Goal: Task Accomplishment & Management: Use online tool/utility

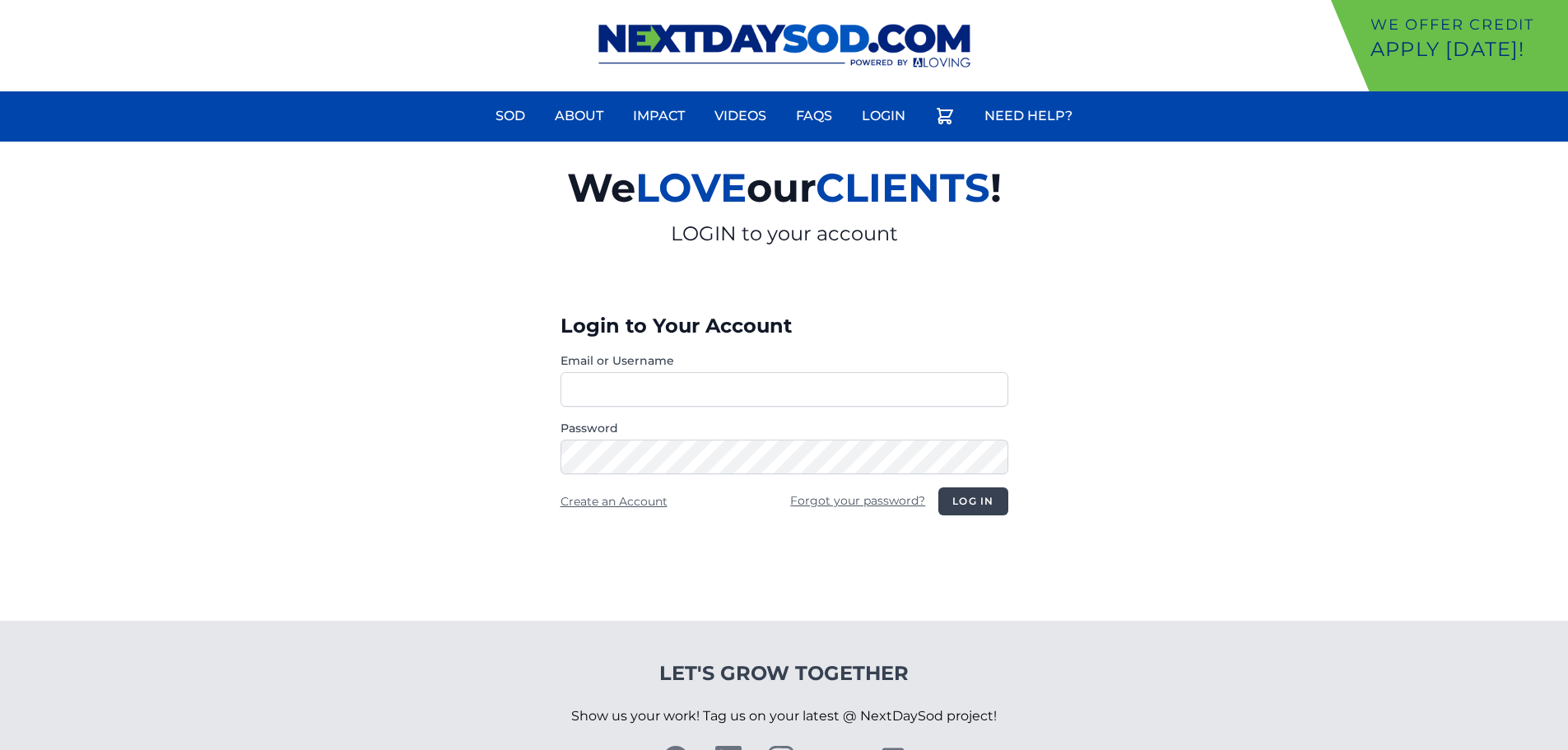
type input "**********"
click at [965, 503] on button "Log in" at bounding box center [973, 500] width 69 height 28
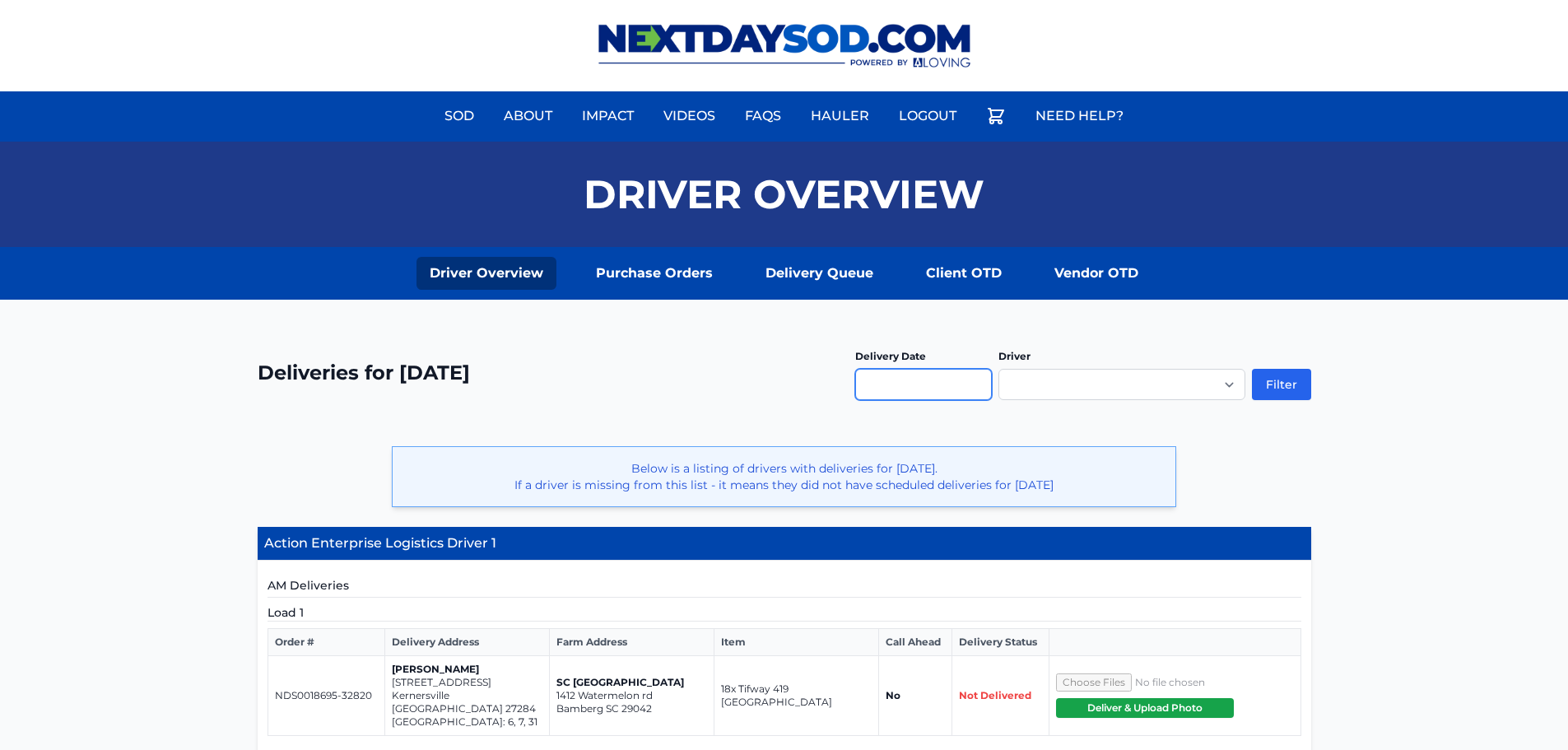
click at [873, 384] on input "text" at bounding box center [924, 384] width 137 height 31
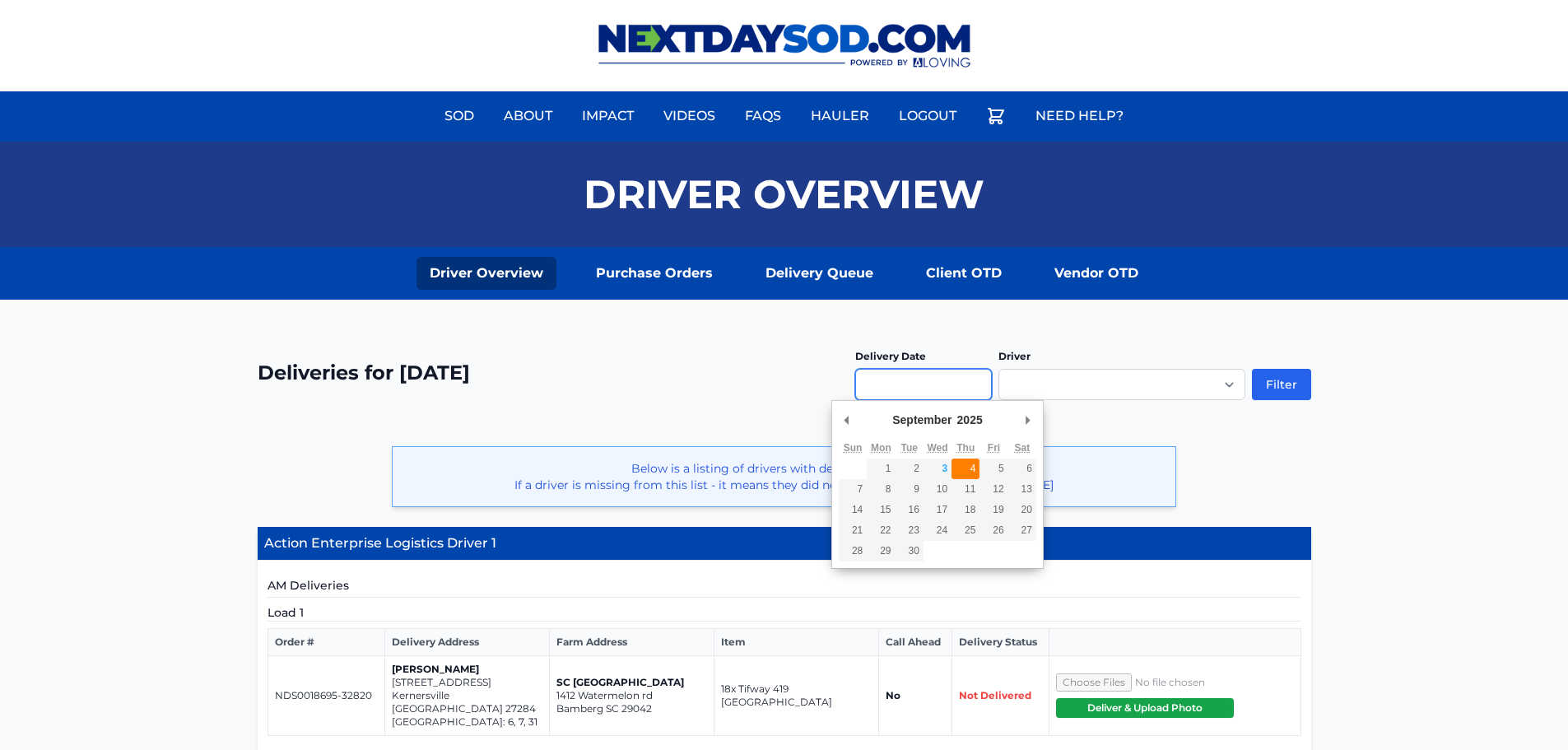
type input "**********"
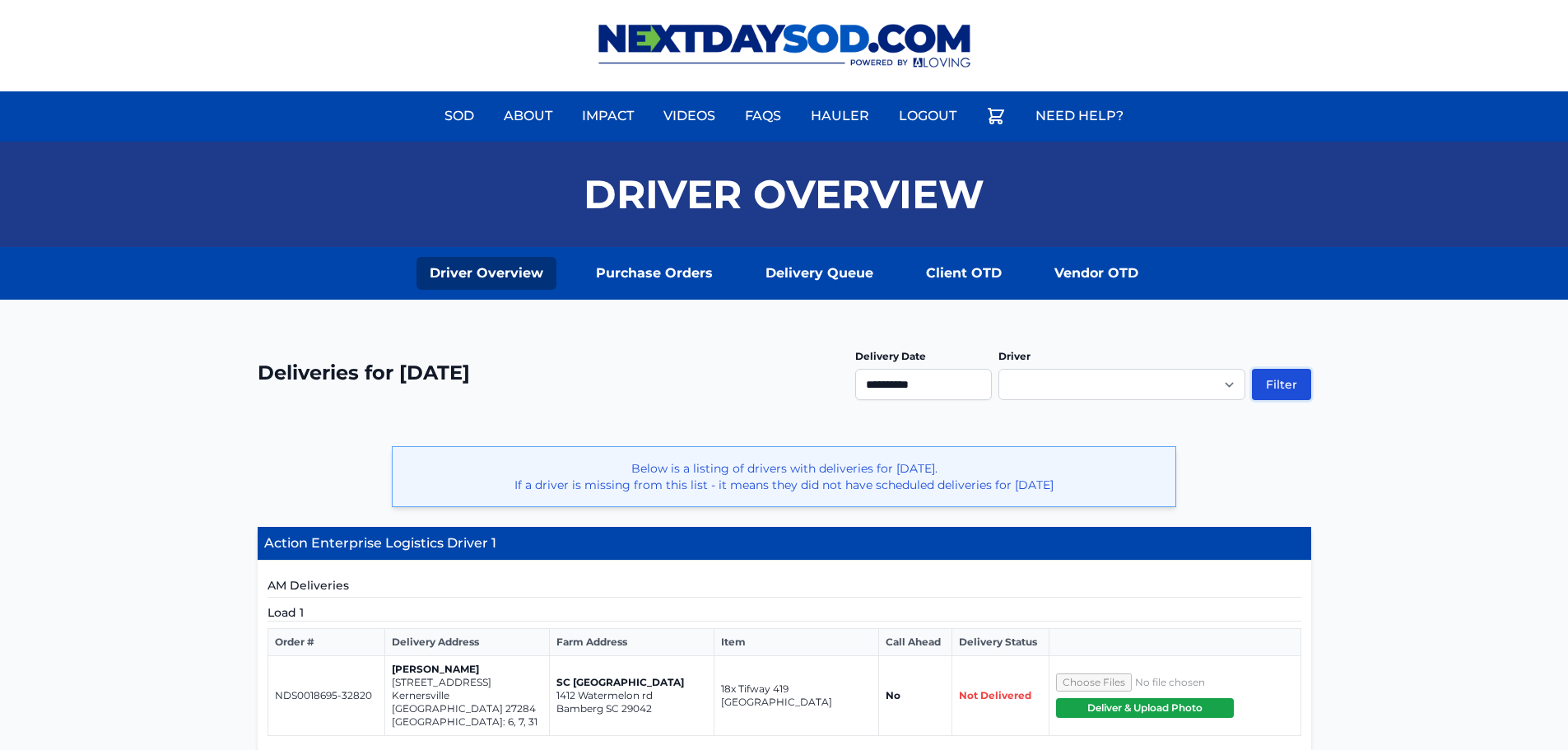
click at [1285, 388] on button "Filter" at bounding box center [1281, 384] width 59 height 31
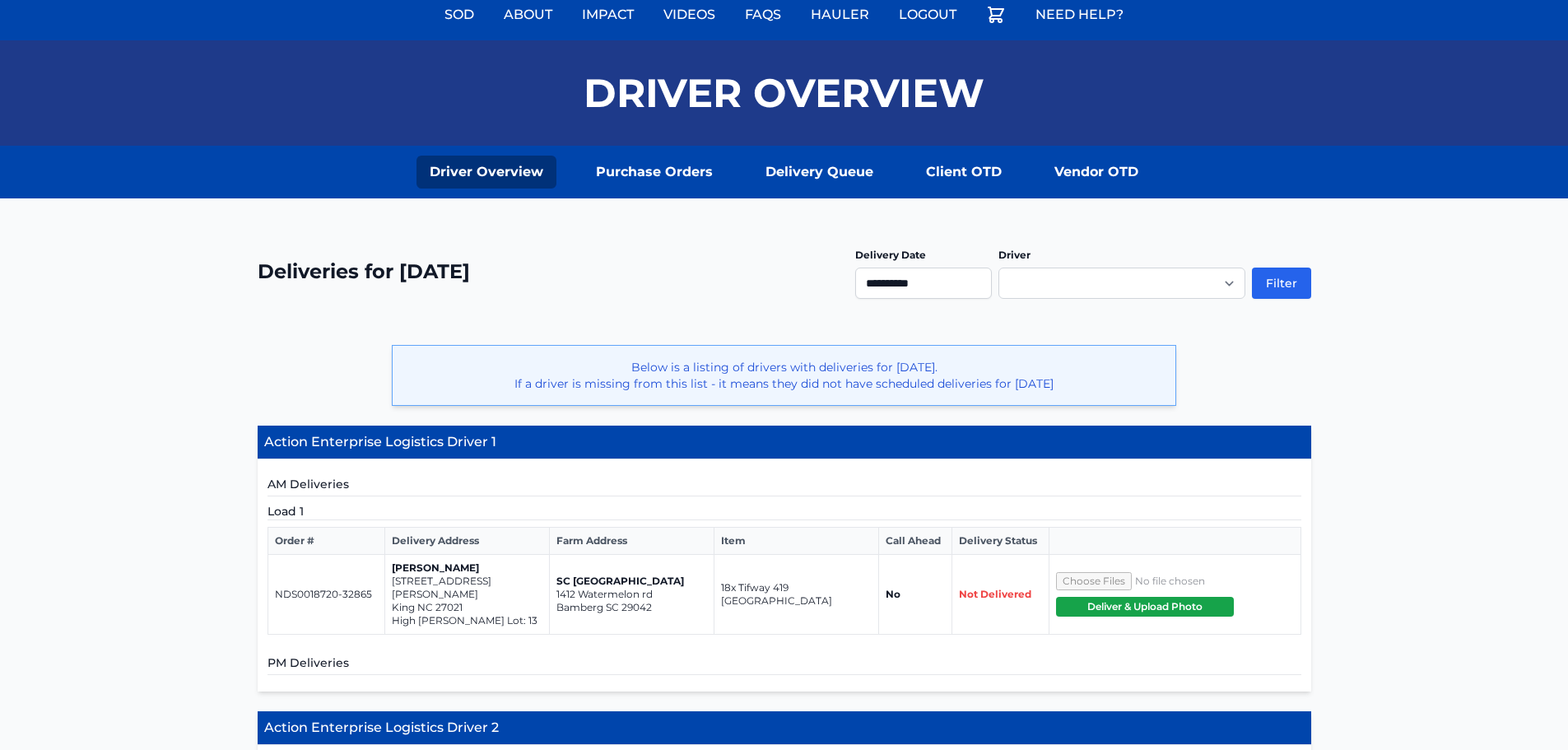
scroll to position [329, 0]
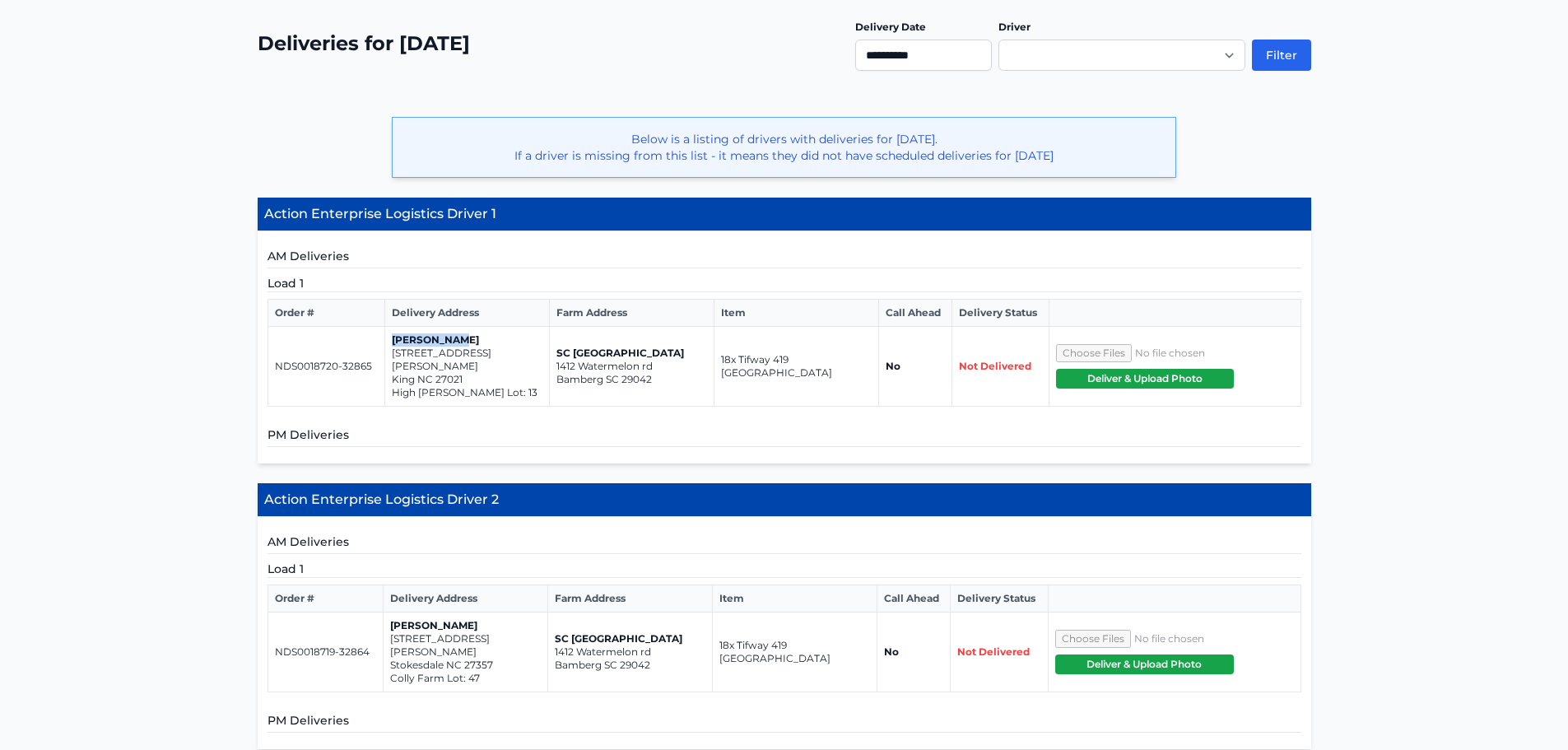
drag, startPoint x: 393, startPoint y: 337, endPoint x: 476, endPoint y: 339, distance: 83.0
click at [476, 339] on p "[PERSON_NAME]" at bounding box center [467, 340] width 151 height 13
copy p "[PERSON_NAME]"
drag, startPoint x: 391, startPoint y: 353, endPoint x: 509, endPoint y: 353, distance: 118.0
click at [509, 353] on p "818 Merriweather Drive" at bounding box center [467, 360] width 151 height 27
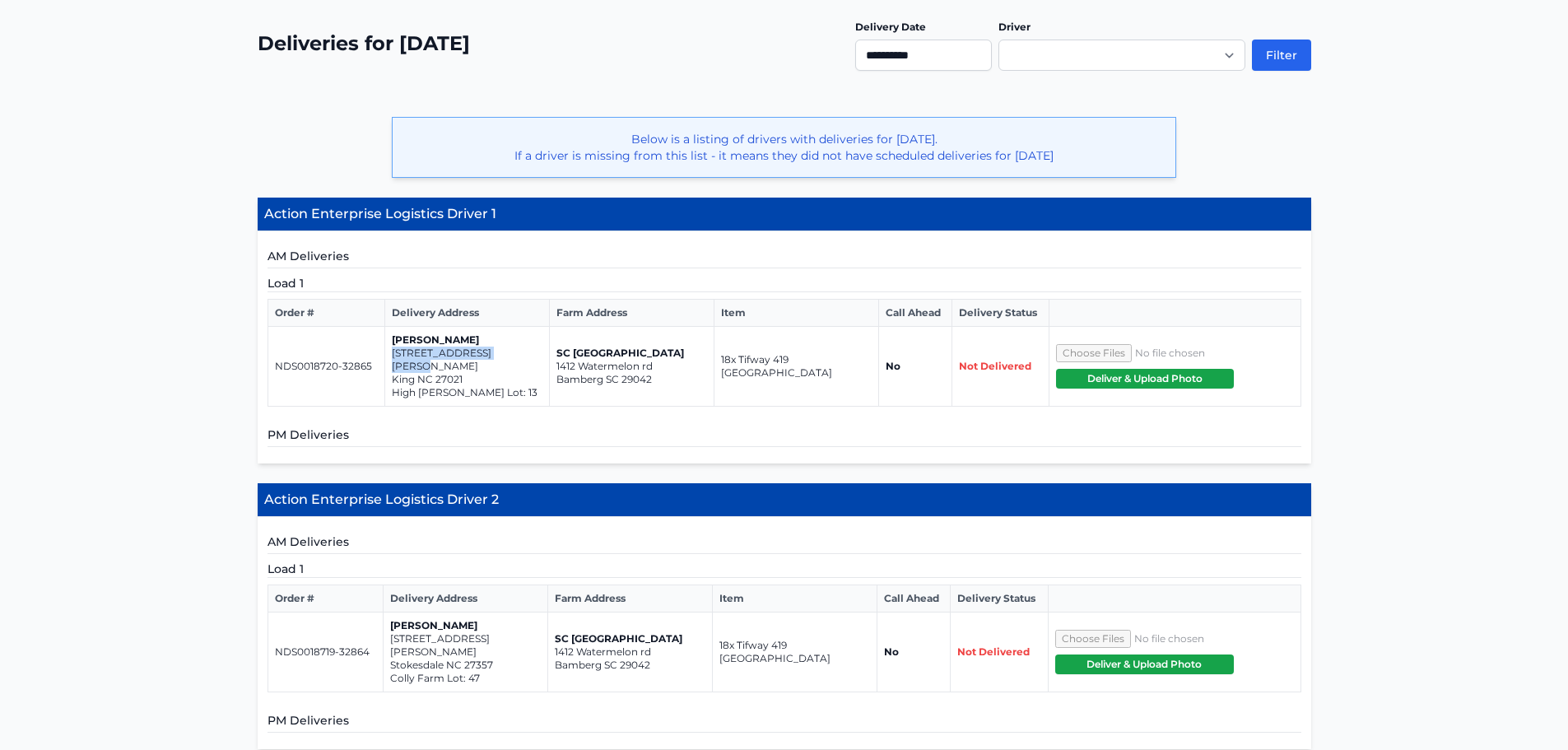
copy p "818 Merriweather Drive"
drag, startPoint x: 389, startPoint y: 380, endPoint x: 549, endPoint y: 382, distance: 160.0
click at [549, 382] on tr "NDS0018720-32865 Jason Coble 818 Merriweather Drive King NC 27021 High Meadows …" at bounding box center [784, 366] width 1033 height 80
copy tr "High Meadows Lot: 13 SC Bermuda Farm 1412 Watermelon rd"
click at [420, 386] on p "High Meadows Lot: 13" at bounding box center [467, 393] width 151 height 13
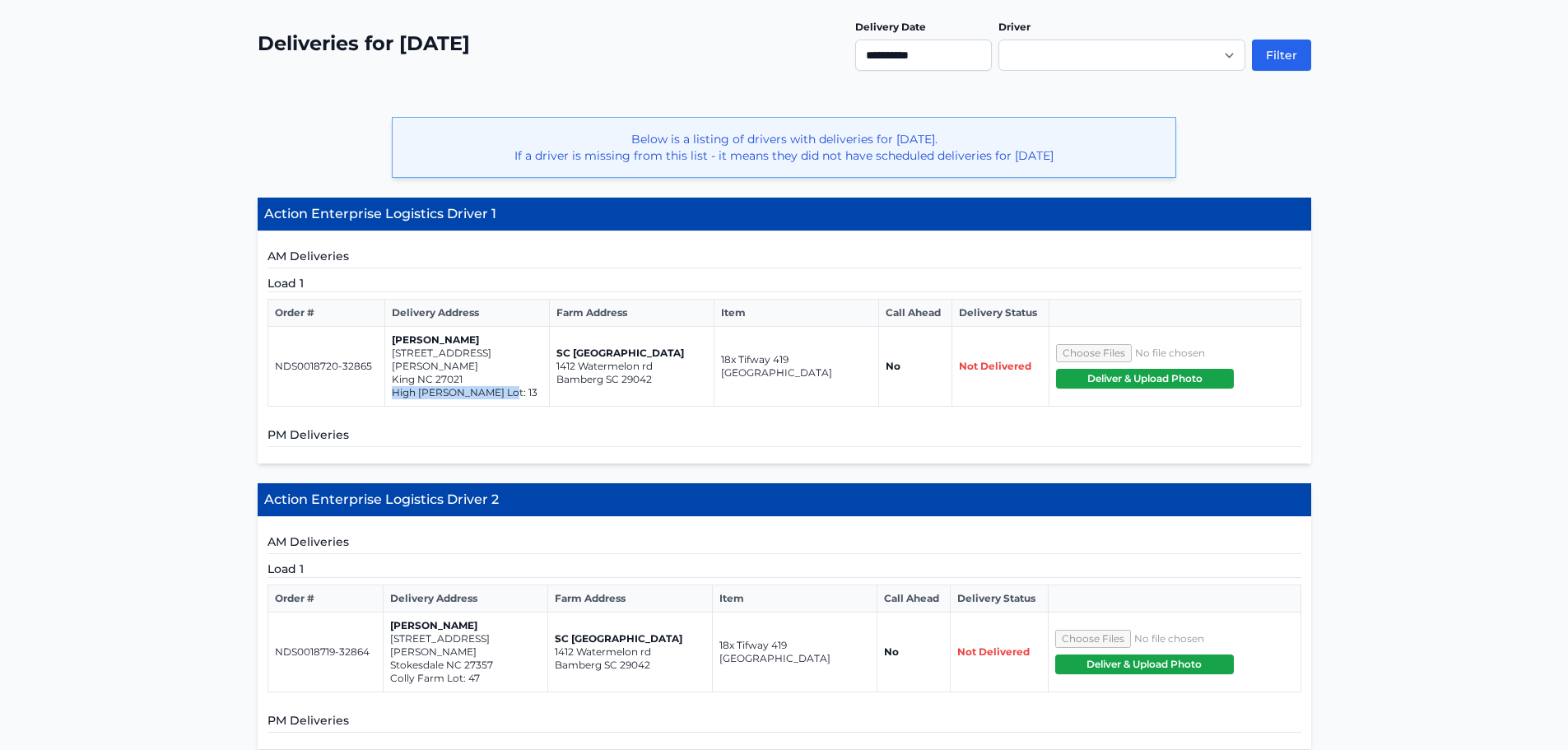
drag, startPoint x: 391, startPoint y: 382, endPoint x: 499, endPoint y: 382, distance: 108.0
click at [499, 386] on p "High Meadows Lot: 13" at bounding box center [467, 393] width 151 height 13
copy p "High Meadows Lot: 13"
drag, startPoint x: 390, startPoint y: 613, endPoint x: 474, endPoint y: 614, distance: 84.0
click at [474, 619] on p "[PERSON_NAME]" at bounding box center [465, 626] width 151 height 13
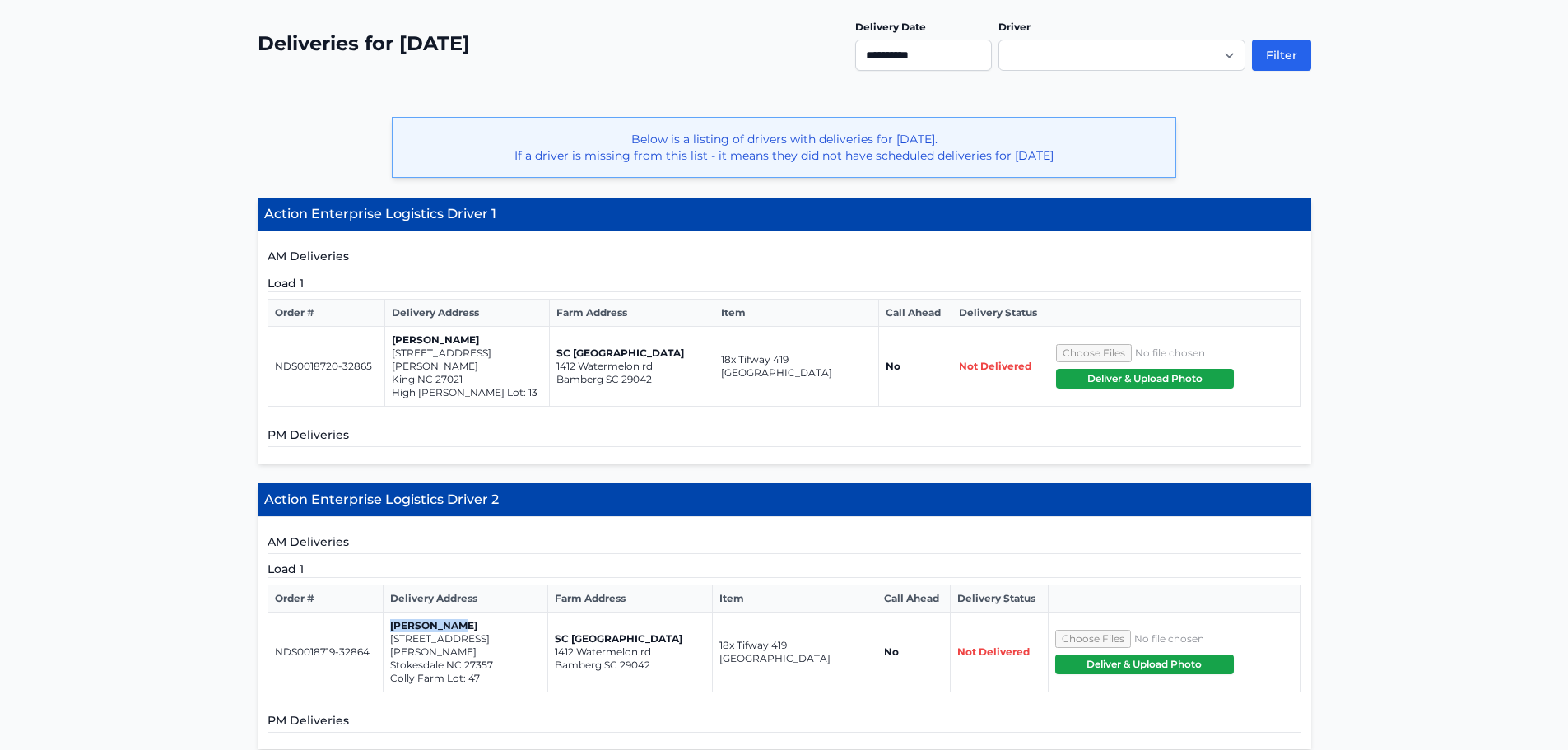
copy p "[PERSON_NAME]"
drag, startPoint x: 389, startPoint y: 624, endPoint x: 553, endPoint y: 581, distance: 169.5
click at [501, 632] on p "126 Holly Oak Way" at bounding box center [465, 646] width 151 height 27
copy p "126 Holly Oak Way"
drag, startPoint x: 392, startPoint y: 654, endPoint x: 482, endPoint y: 654, distance: 90.0
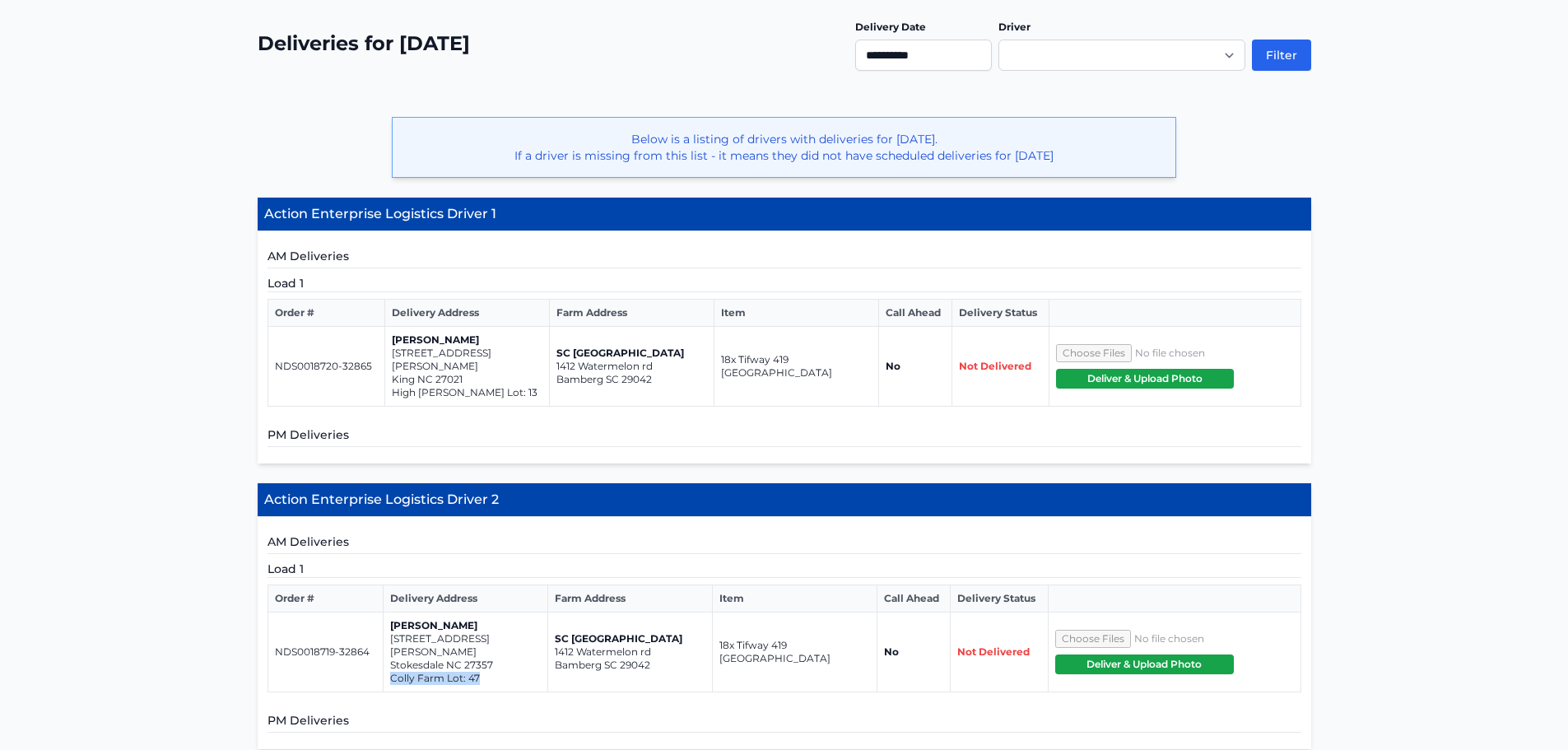
click at [482, 672] on p "Colly Farm Lot: 47" at bounding box center [465, 679] width 151 height 13
copy p "Colly Farm Lot: 47"
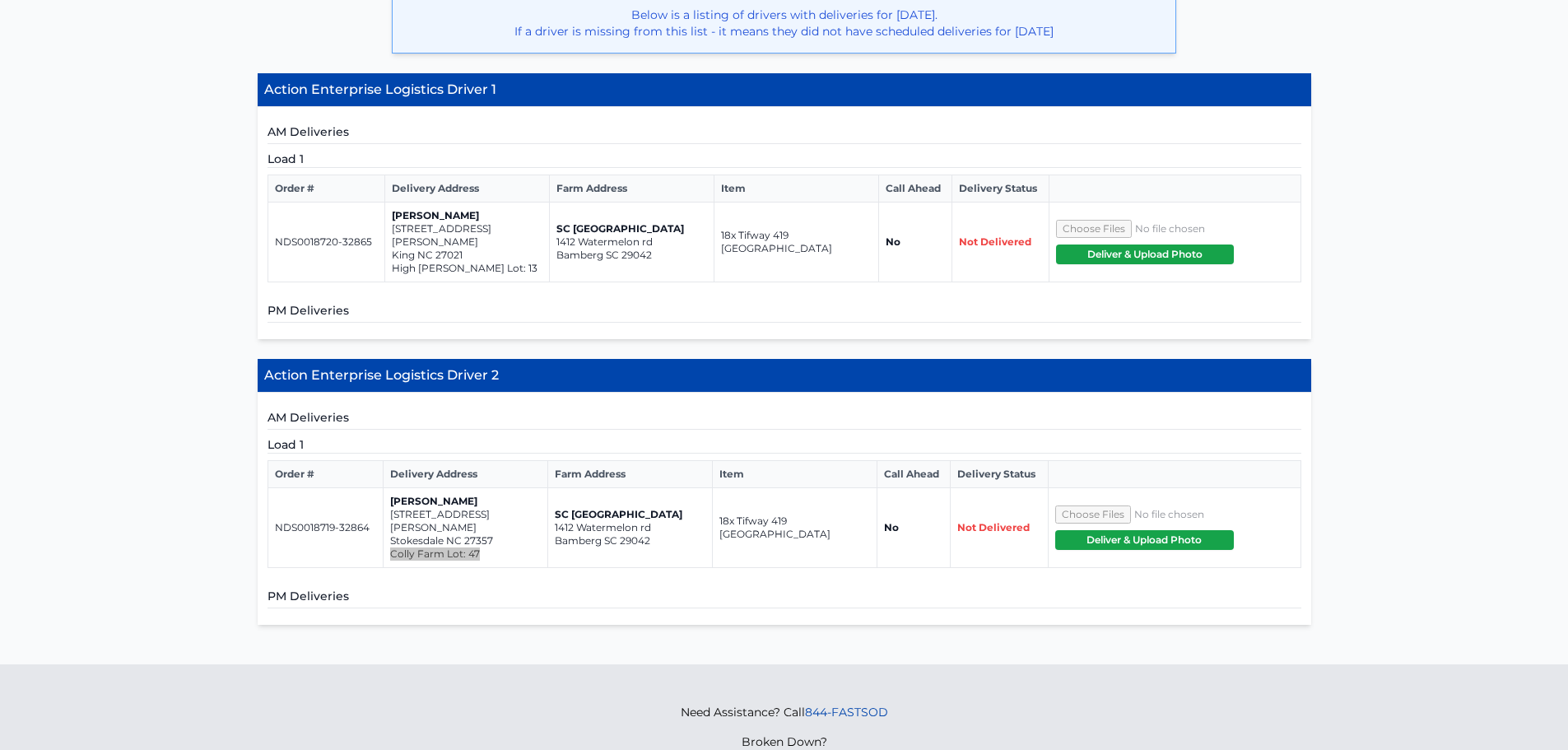
scroll to position [497, 0]
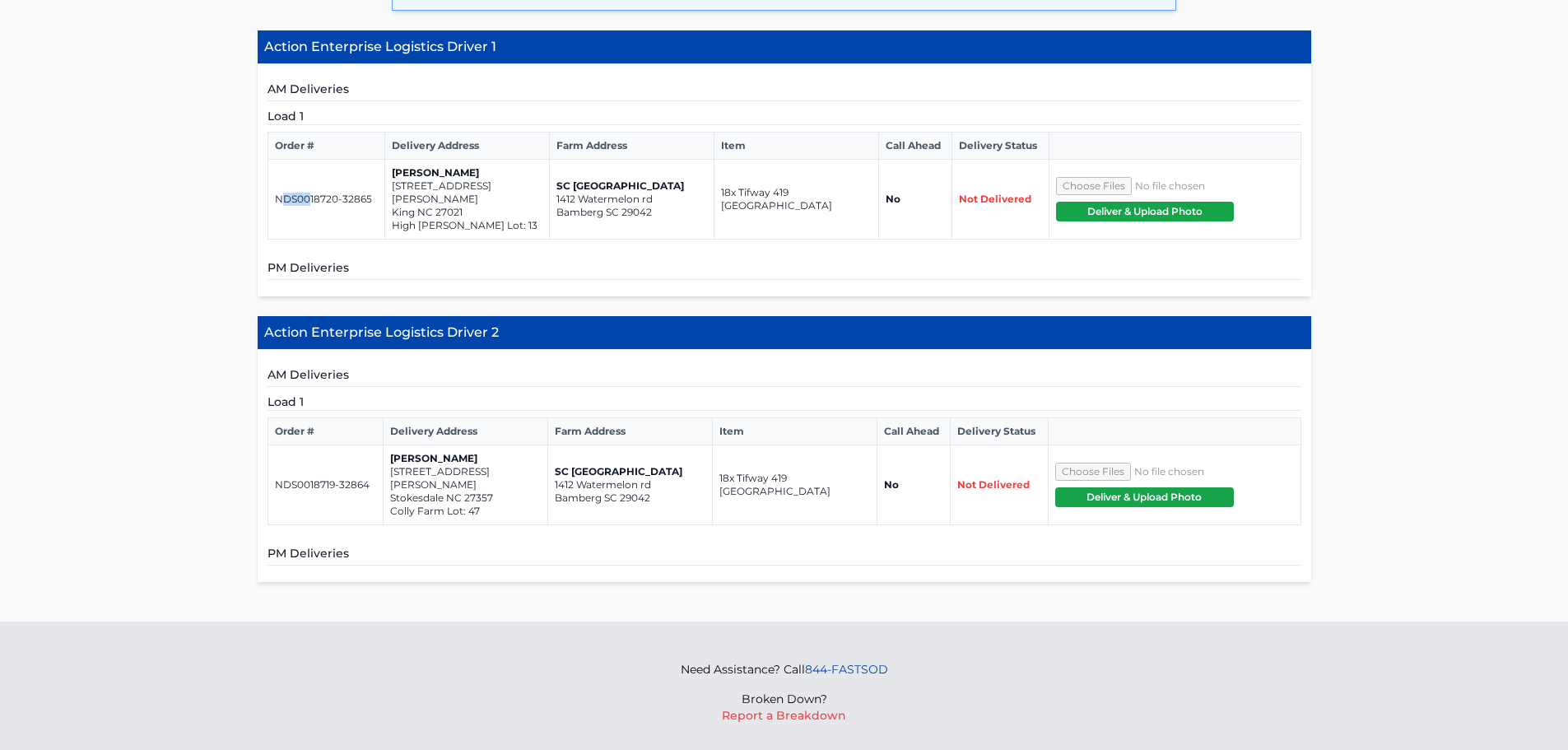
drag, startPoint x: 279, startPoint y: 192, endPoint x: 311, endPoint y: 191, distance: 32.0
click at [311, 193] on p "NDS0018720-32865" at bounding box center [327, 199] width 103 height 13
drag, startPoint x: 274, startPoint y: 192, endPoint x: 377, endPoint y: 197, distance: 103.1
click at [377, 197] on td "NDS0018720-32865" at bounding box center [327, 199] width 118 height 80
copy p "NDS0018720-32865"
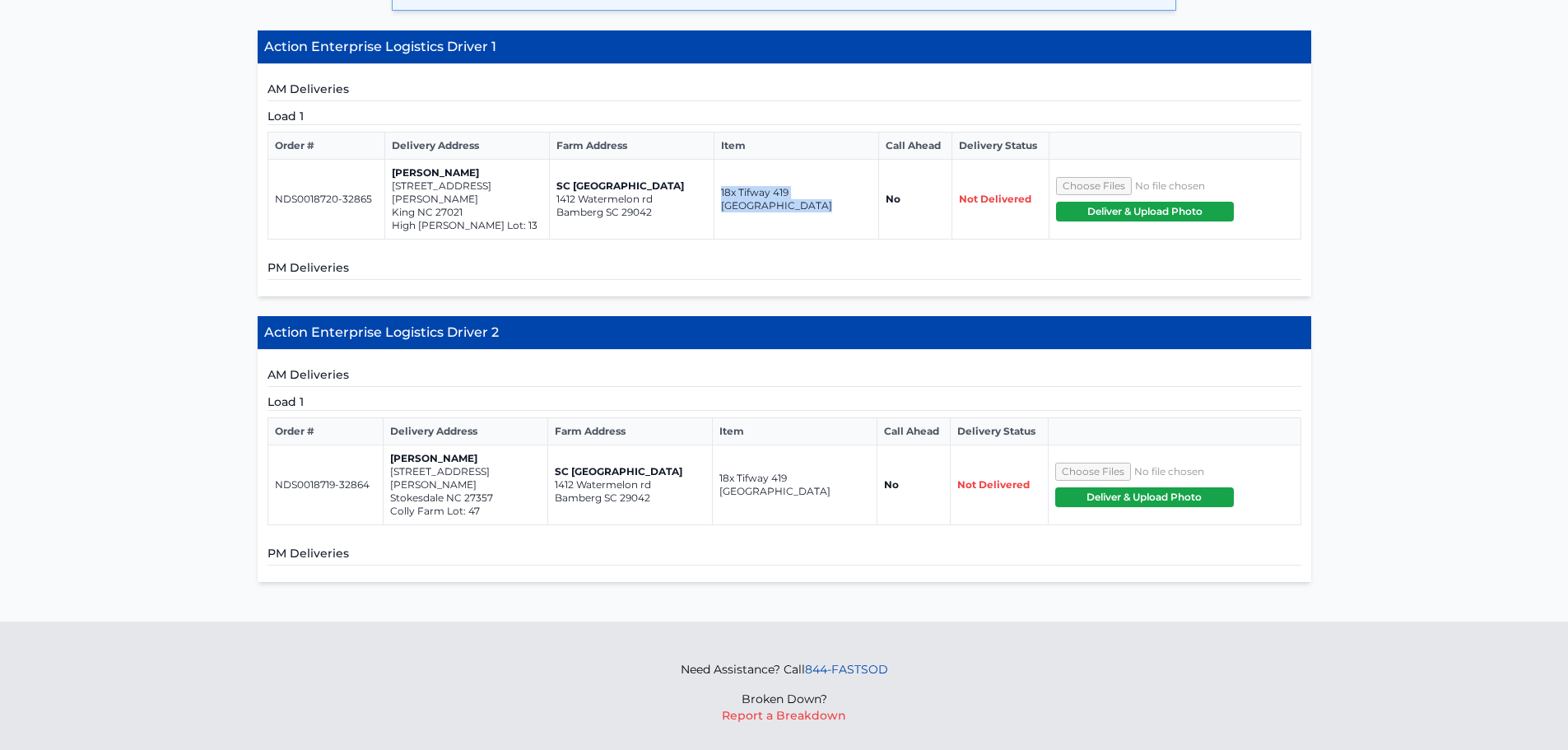
drag, startPoint x: 721, startPoint y: 192, endPoint x: 880, endPoint y: 198, distance: 159.1
click at [880, 198] on tr "NDS0018720-32865 Jason Coble 818 Merriweather Drive King NC 27021 High Meadows …" at bounding box center [784, 199] width 1033 height 80
copy tr "18x Tifway 419 [GEOGRAPHIC_DATA]"
drag, startPoint x: 274, startPoint y: 465, endPoint x: 367, endPoint y: 472, distance: 93.3
click at [367, 472] on td "NDS0018719-32864" at bounding box center [325, 485] width 115 height 80
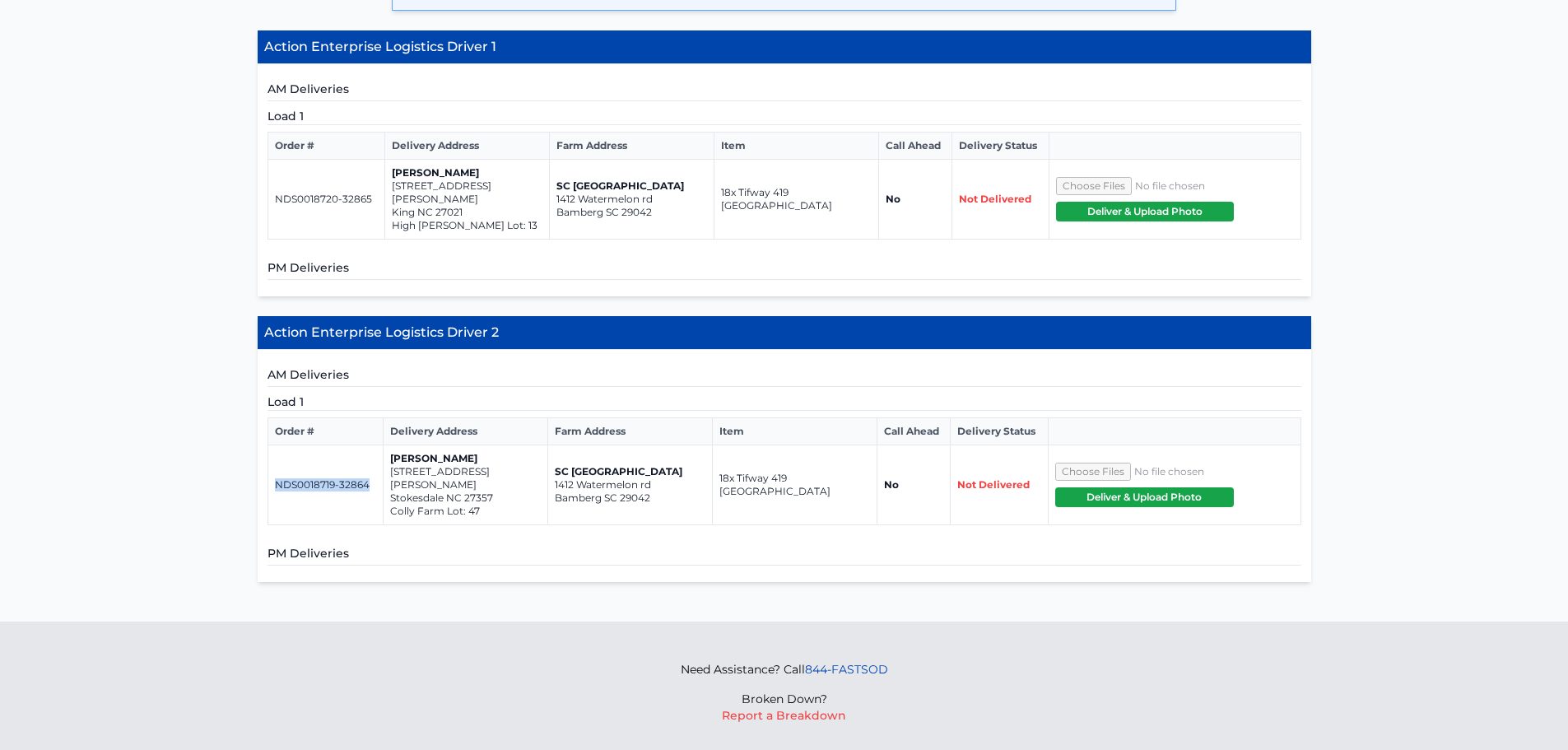
copy p "NDS0018719-32864"
drag, startPoint x: 737, startPoint y: 468, endPoint x: 855, endPoint y: 468, distance: 118.0
click at [855, 468] on td "18x Tifway 419 [GEOGRAPHIC_DATA]" at bounding box center [793, 485] width 164 height 80
drag, startPoint x: 273, startPoint y: 466, endPoint x: 369, endPoint y: 466, distance: 96.0
click at [369, 466] on td "NDS0018719-32864" at bounding box center [325, 485] width 115 height 80
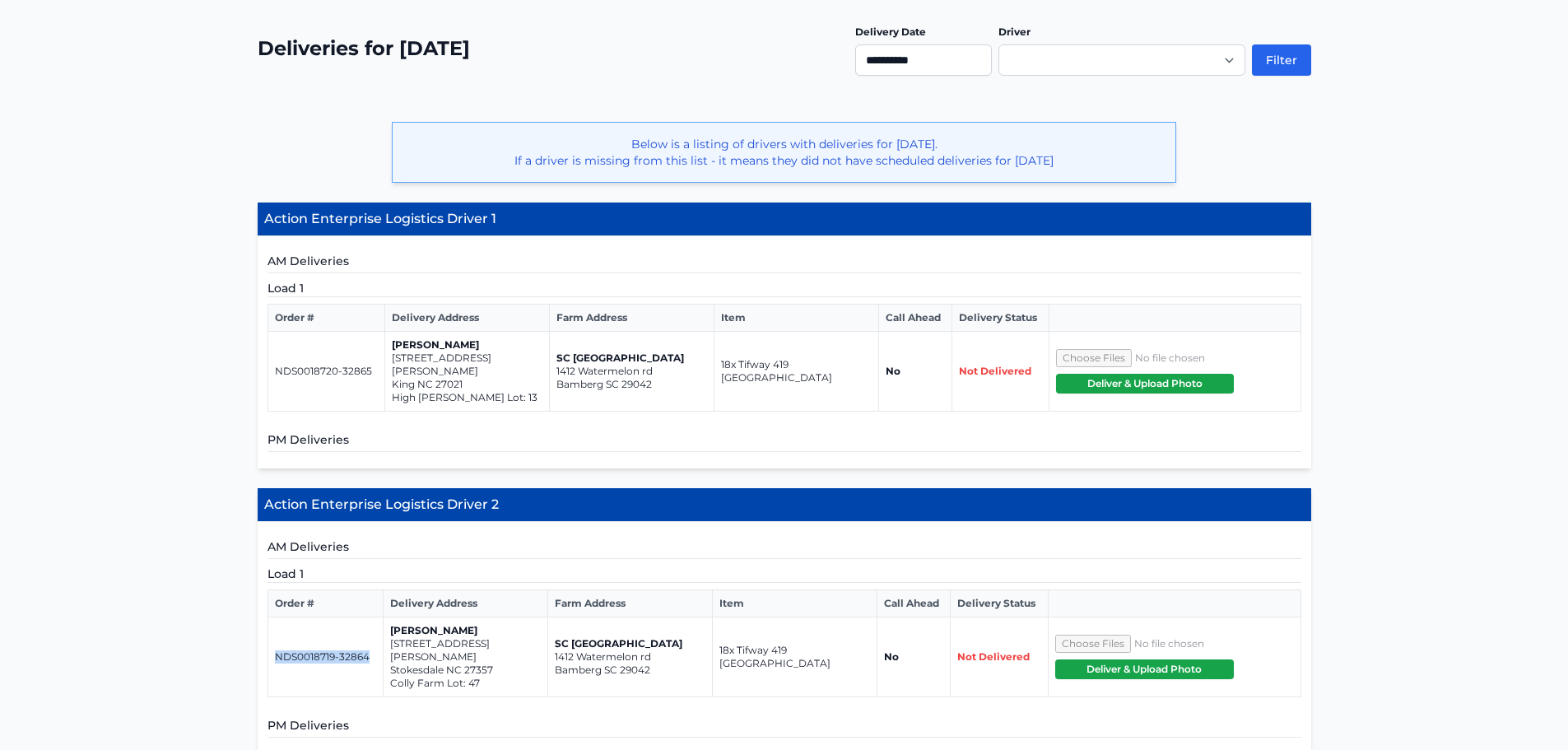
scroll to position [3, 0]
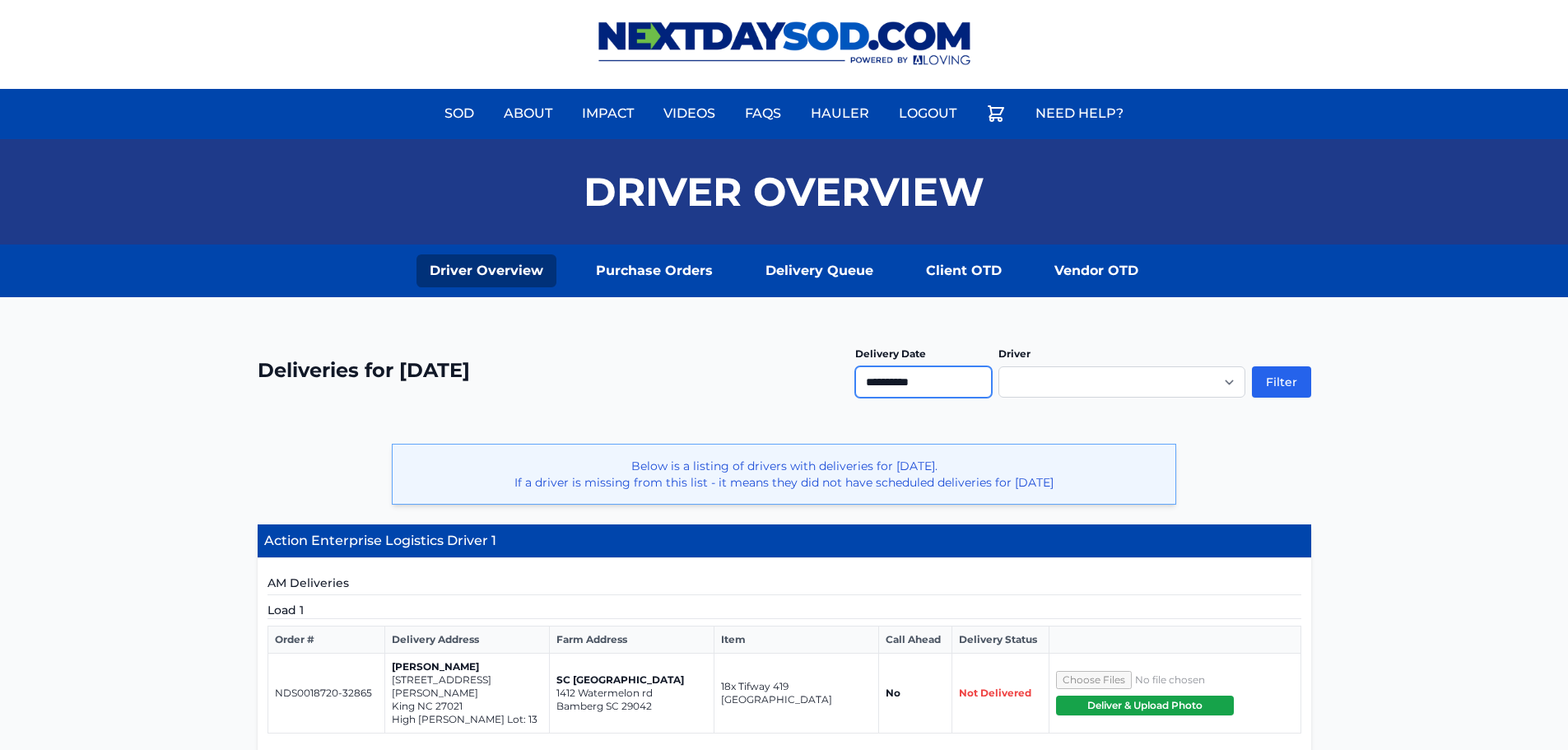
click at [916, 391] on input "**********" at bounding box center [924, 382] width 137 height 31
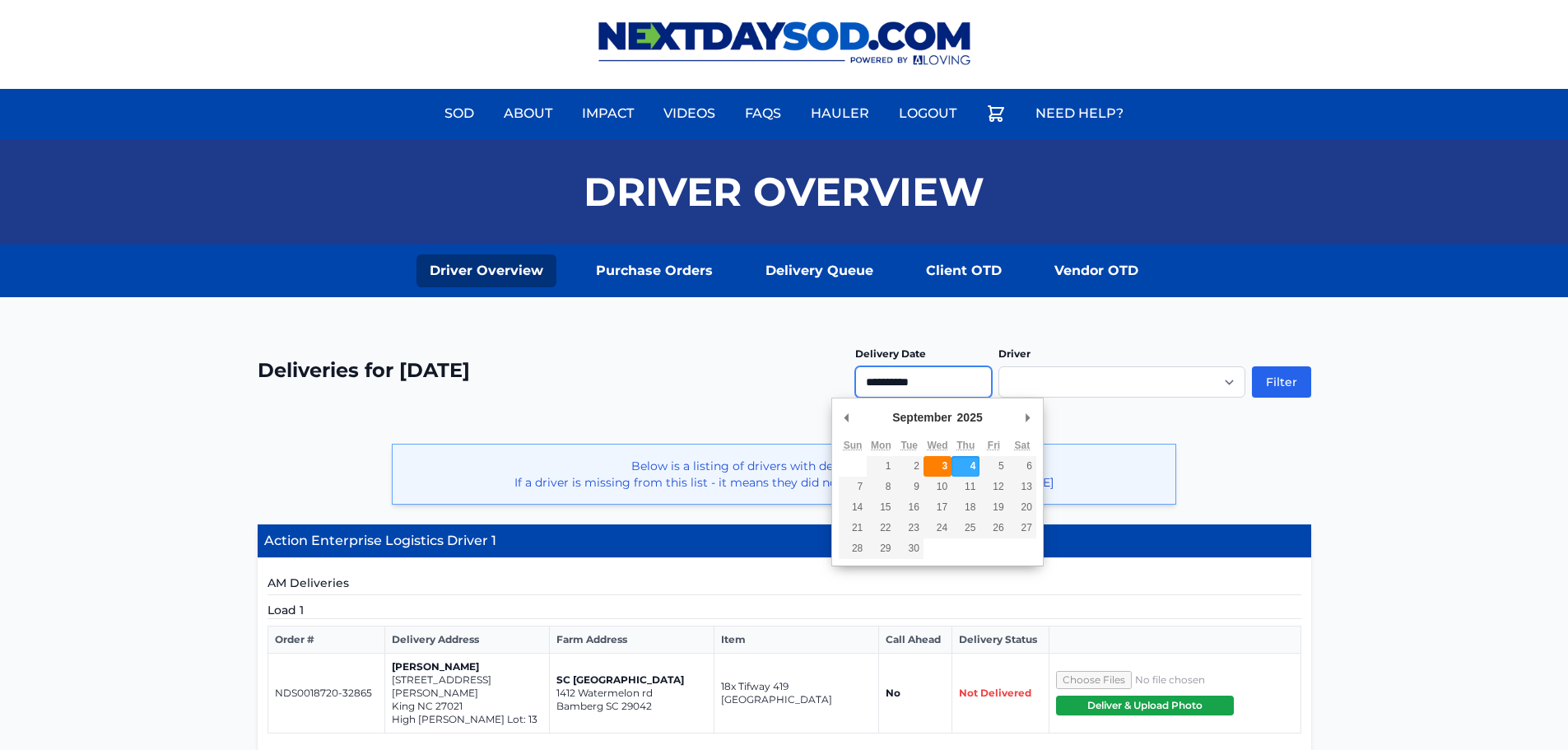
type input "**********"
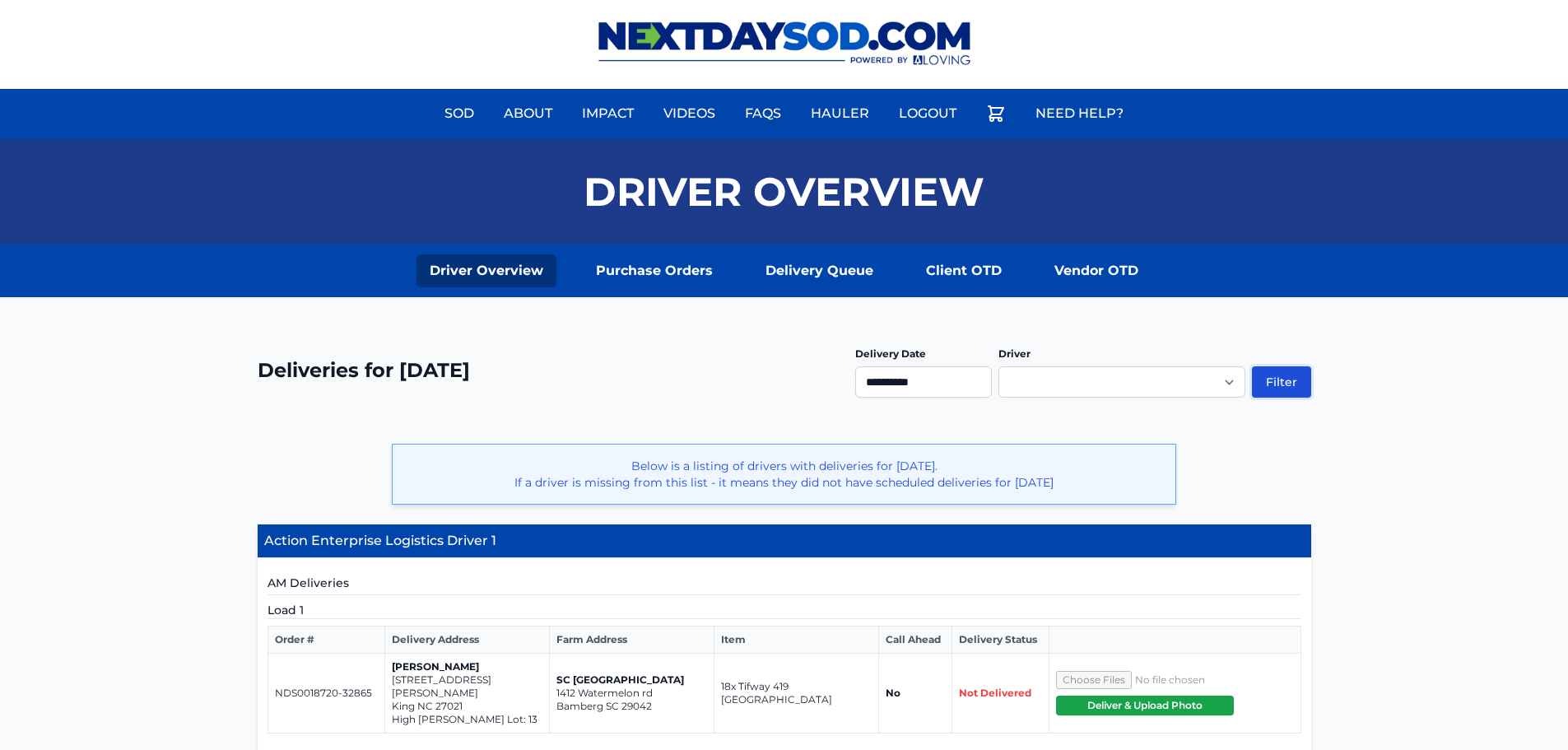
click at [1261, 368] on button "Filter" at bounding box center [1281, 382] width 59 height 31
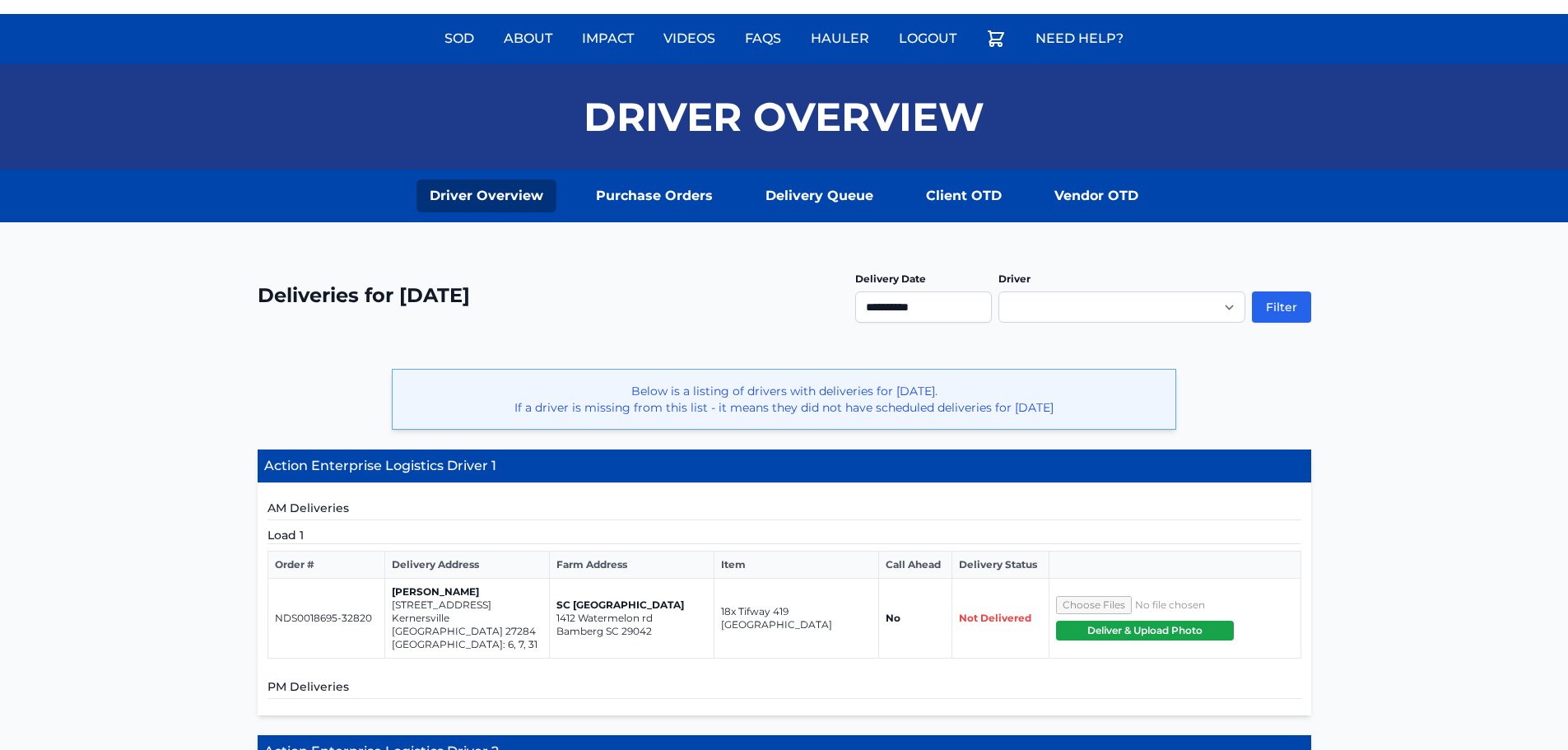
scroll to position [164, 0]
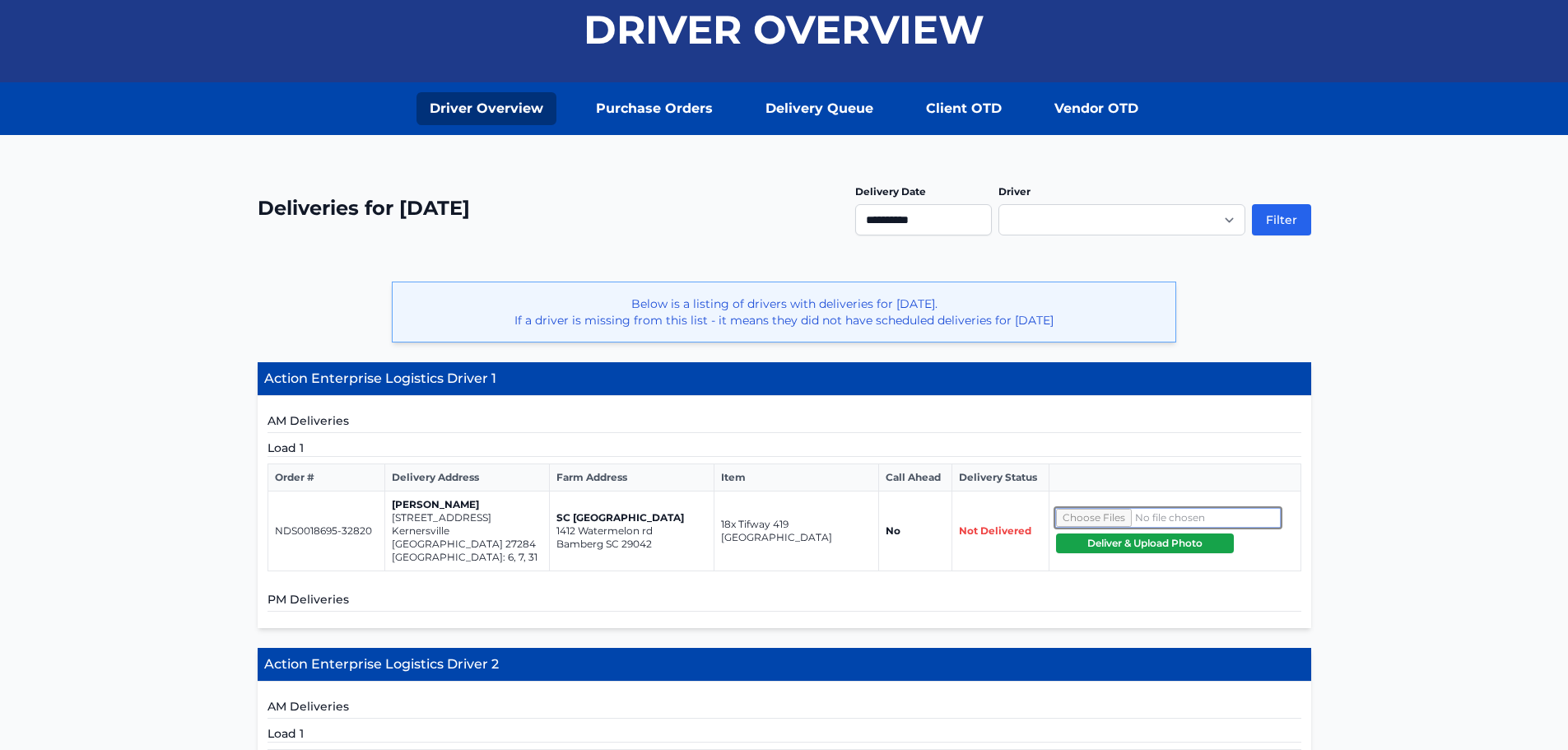
click at [1087, 509] on input"] "file" at bounding box center [1168, 517] width 224 height 18
type input"] "**********"
click at [1131, 538] on button "Deliver & Upload Photo" at bounding box center [1145, 543] width 177 height 20
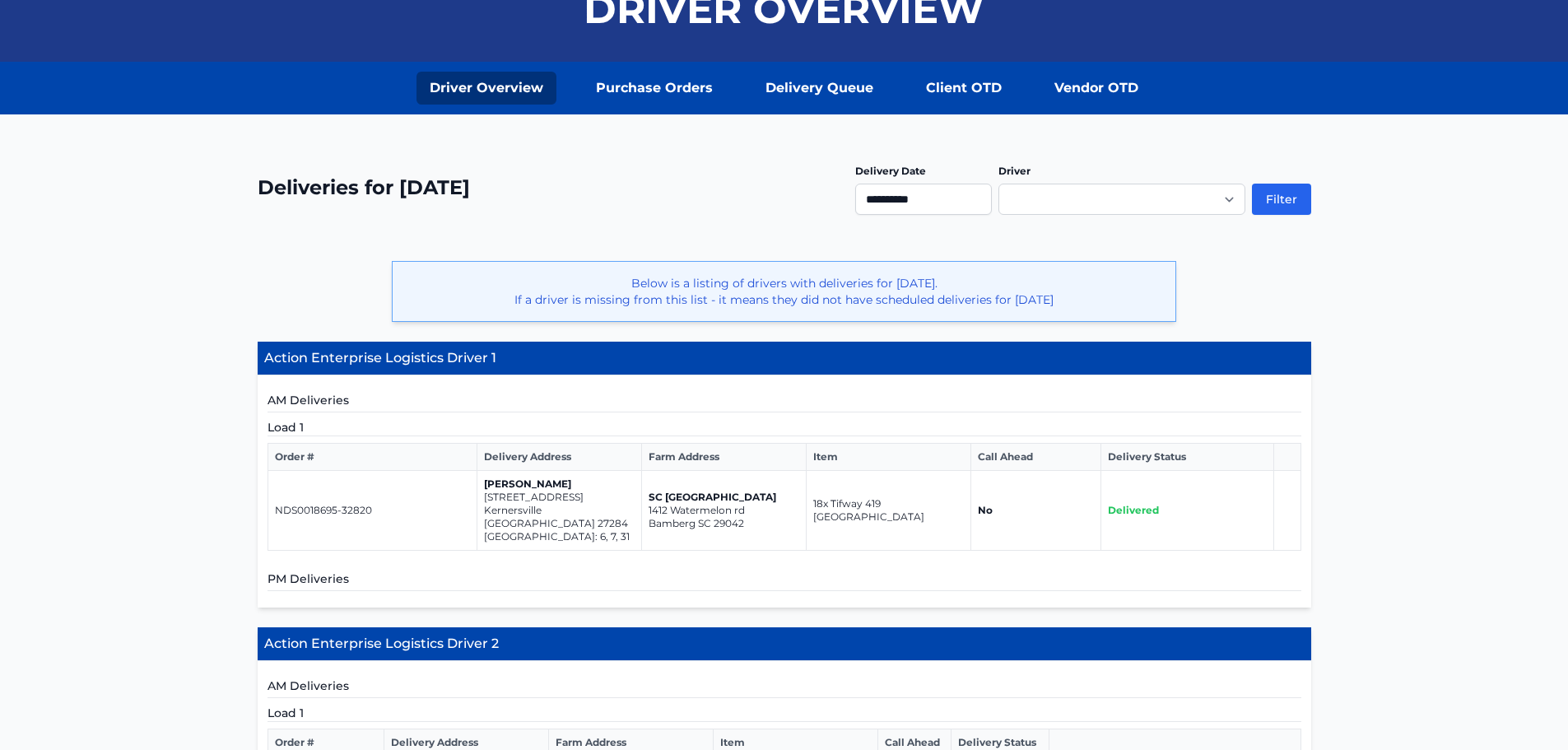
scroll to position [247, 0]
